Goal: Find specific page/section: Find specific page/section

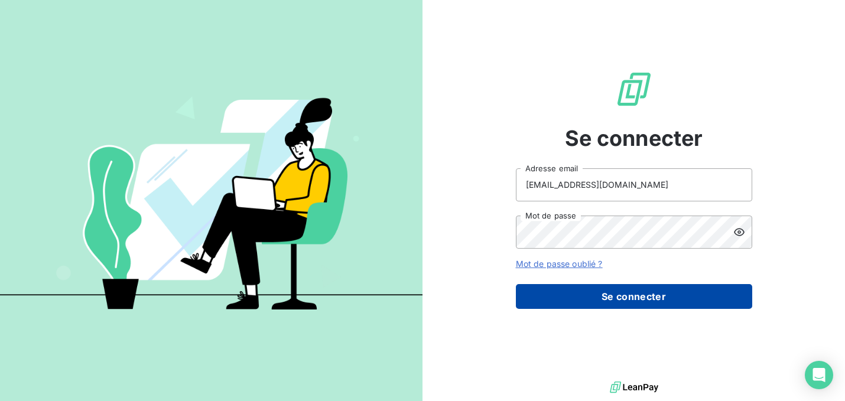
click at [630, 302] on button "Se connecter" at bounding box center [634, 296] width 236 height 25
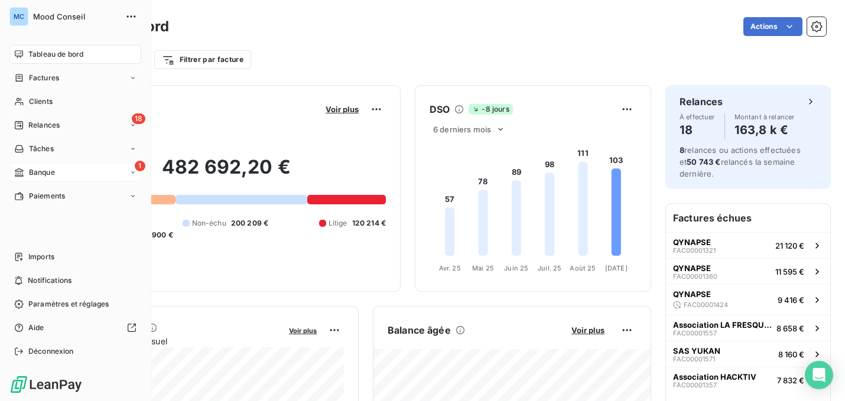
click at [56, 174] on div "1 Banque" at bounding box center [75, 172] width 132 height 19
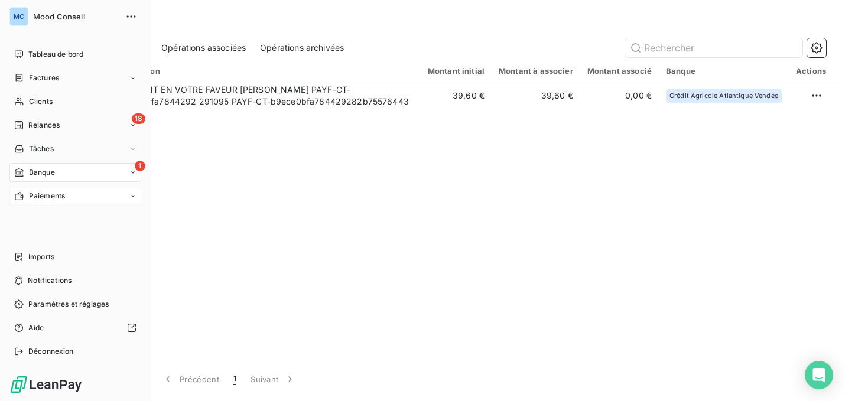
click at [29, 200] on span "Paiements" at bounding box center [47, 196] width 36 height 11
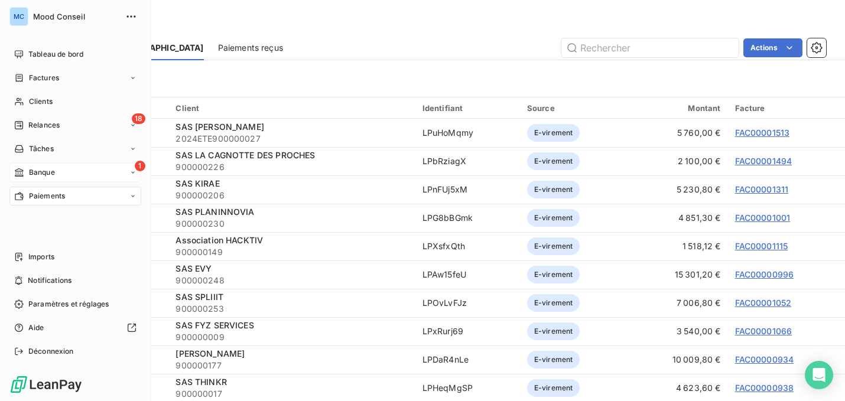
click at [32, 174] on span "Banque" at bounding box center [42, 172] width 26 height 11
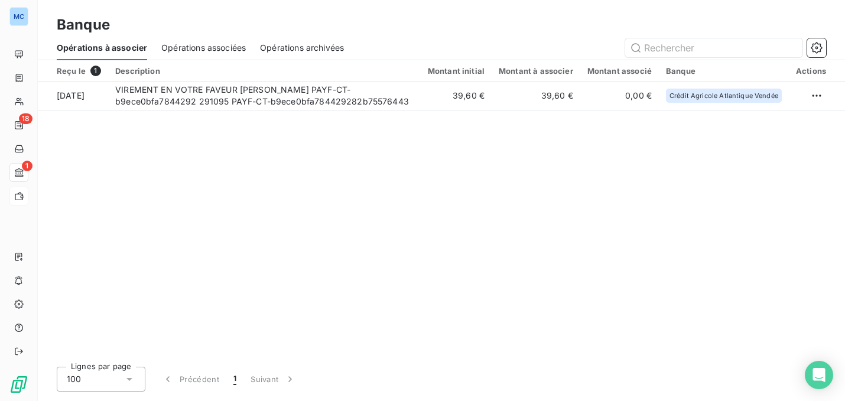
click at [213, 47] on span "Opérations associées" at bounding box center [203, 48] width 84 height 12
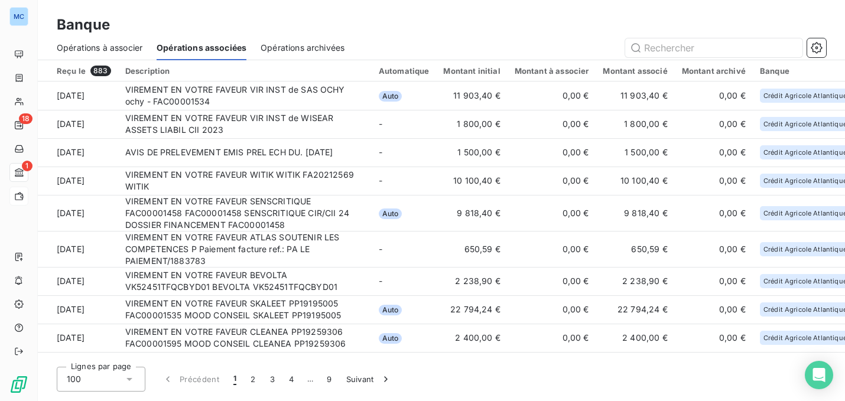
click at [122, 45] on span "Opérations à associer" at bounding box center [100, 48] width 86 height 12
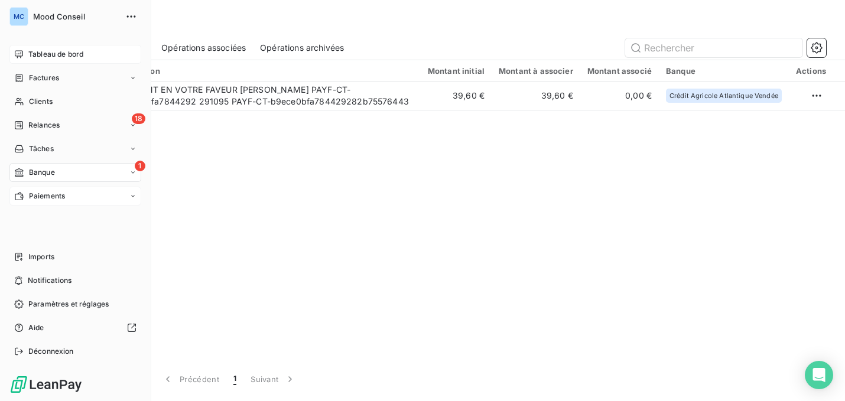
click at [19, 51] on icon at bounding box center [18, 54] width 9 height 9
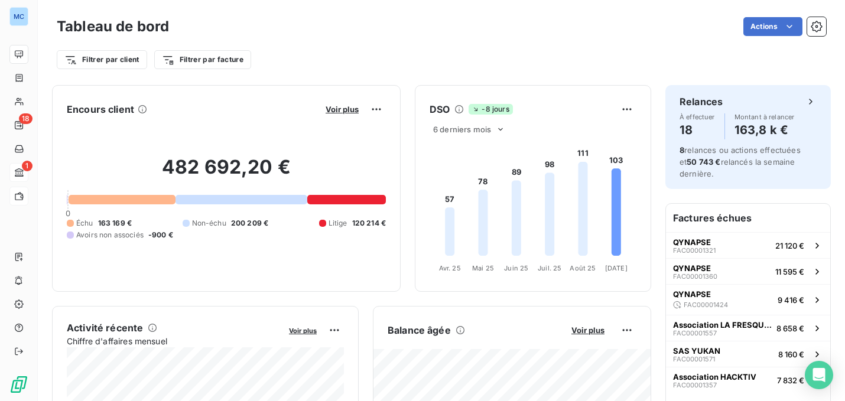
scroll to position [191, 0]
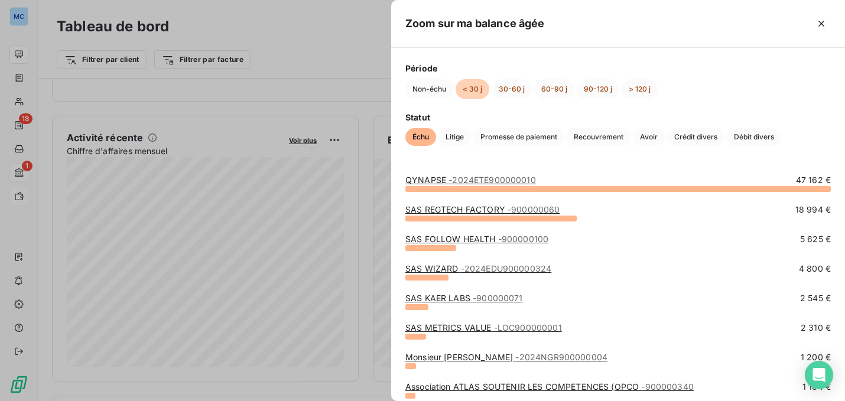
click at [321, 221] on div at bounding box center [422, 200] width 845 height 401
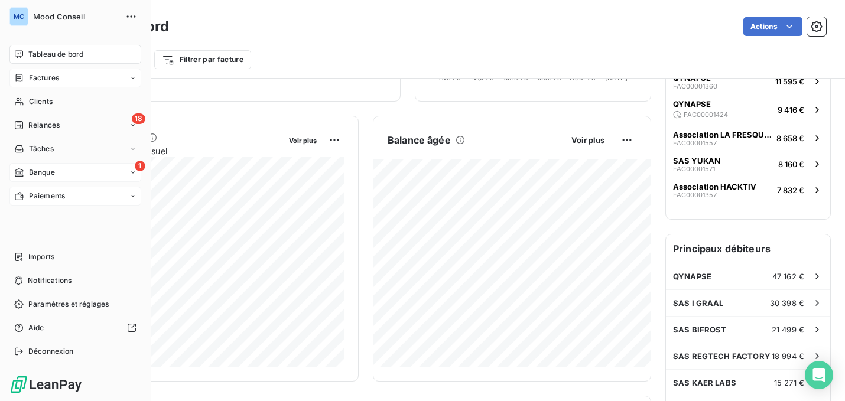
click at [24, 80] on icon at bounding box center [19, 77] width 10 height 9
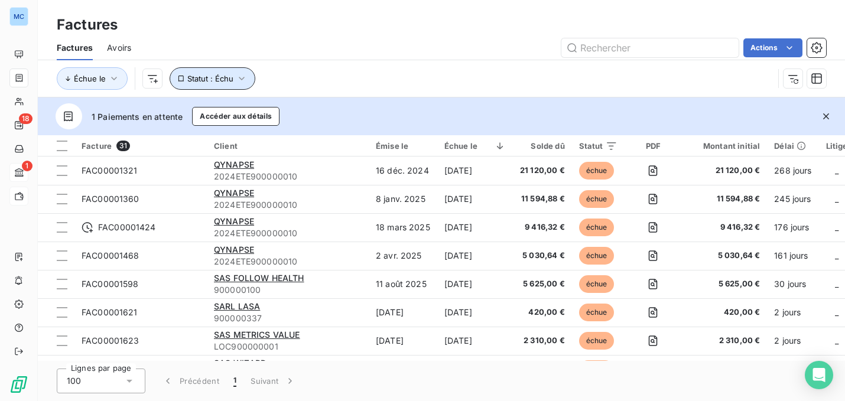
click at [242, 87] on button "Statut : Échu" at bounding box center [213, 78] width 86 height 22
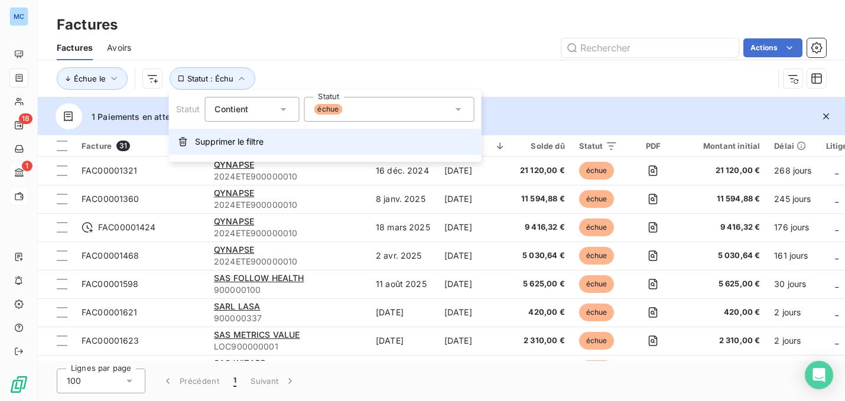
click at [227, 138] on span "Supprimer le filtre" at bounding box center [229, 142] width 69 height 12
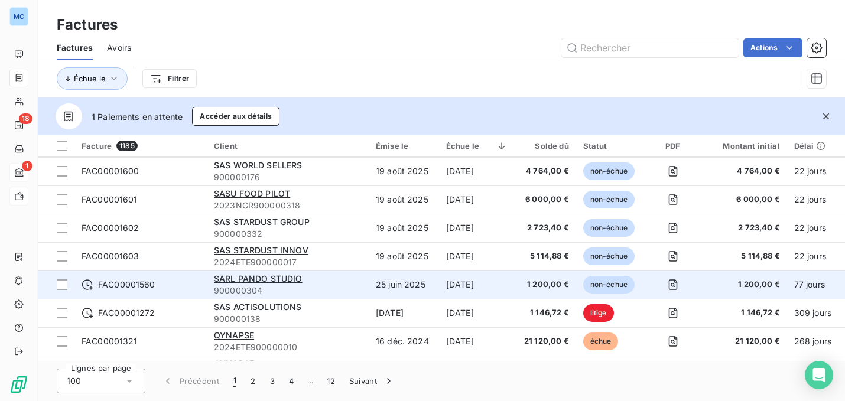
scroll to position [1387, 0]
